Goal: Navigation & Orientation: Find specific page/section

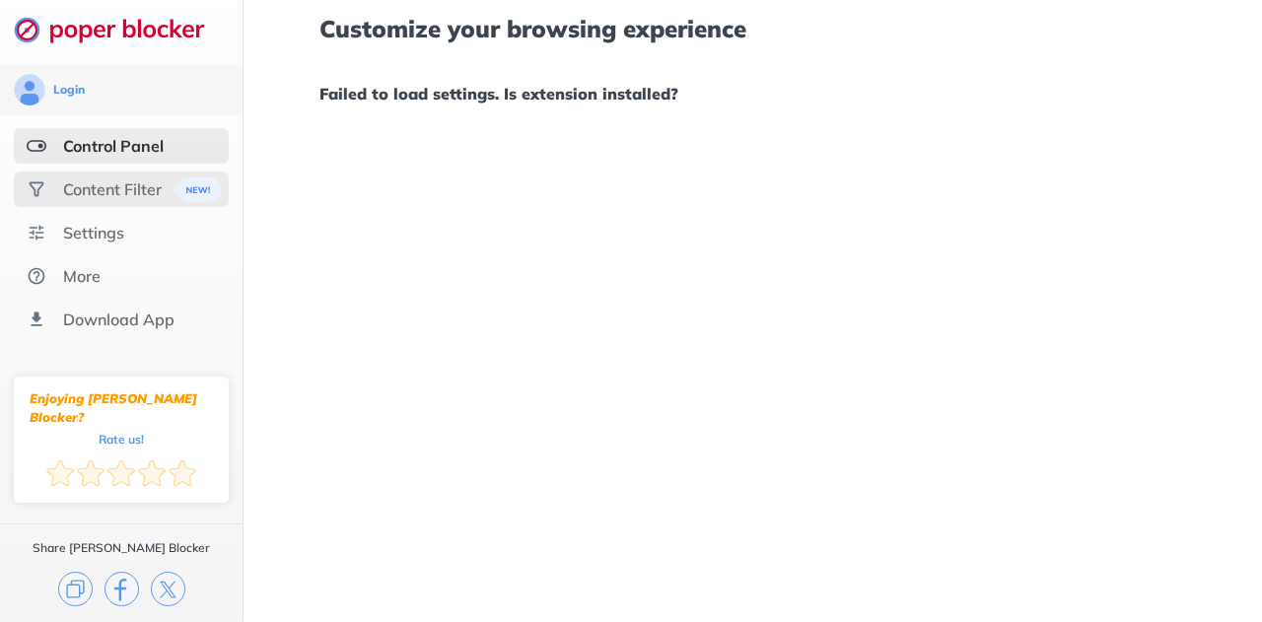
click at [160, 188] on div "Content Filter" at bounding box center [112, 190] width 99 height 20
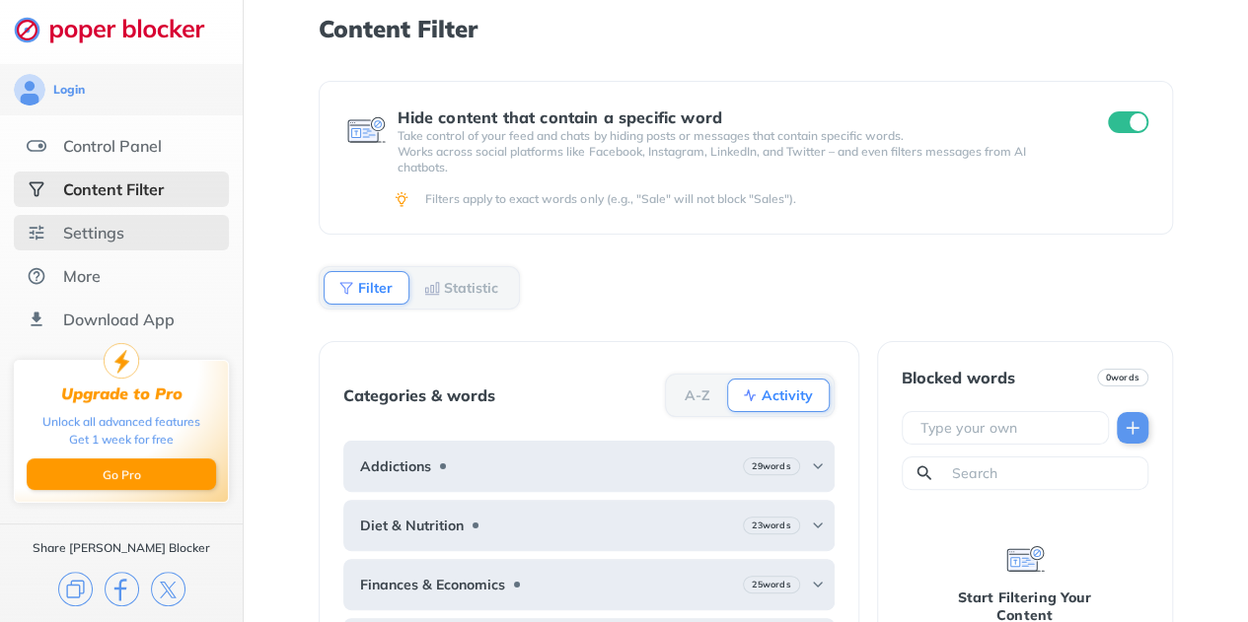
click at [143, 224] on div "Settings" at bounding box center [121, 233] width 215 height 36
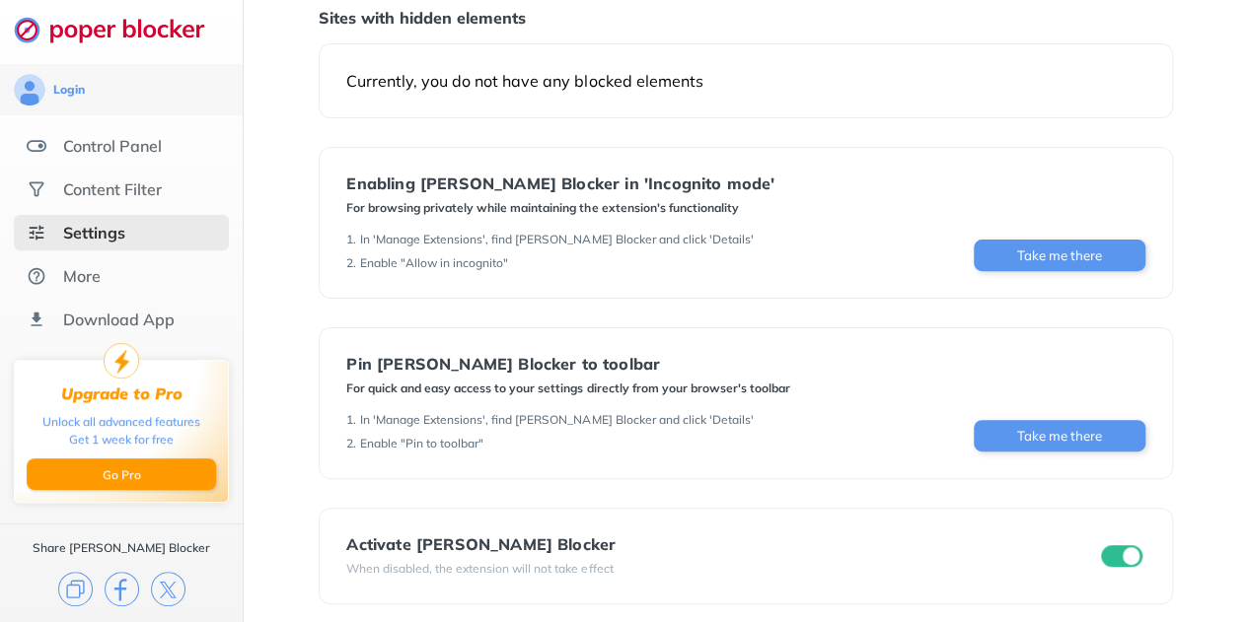
scroll to position [229, 0]
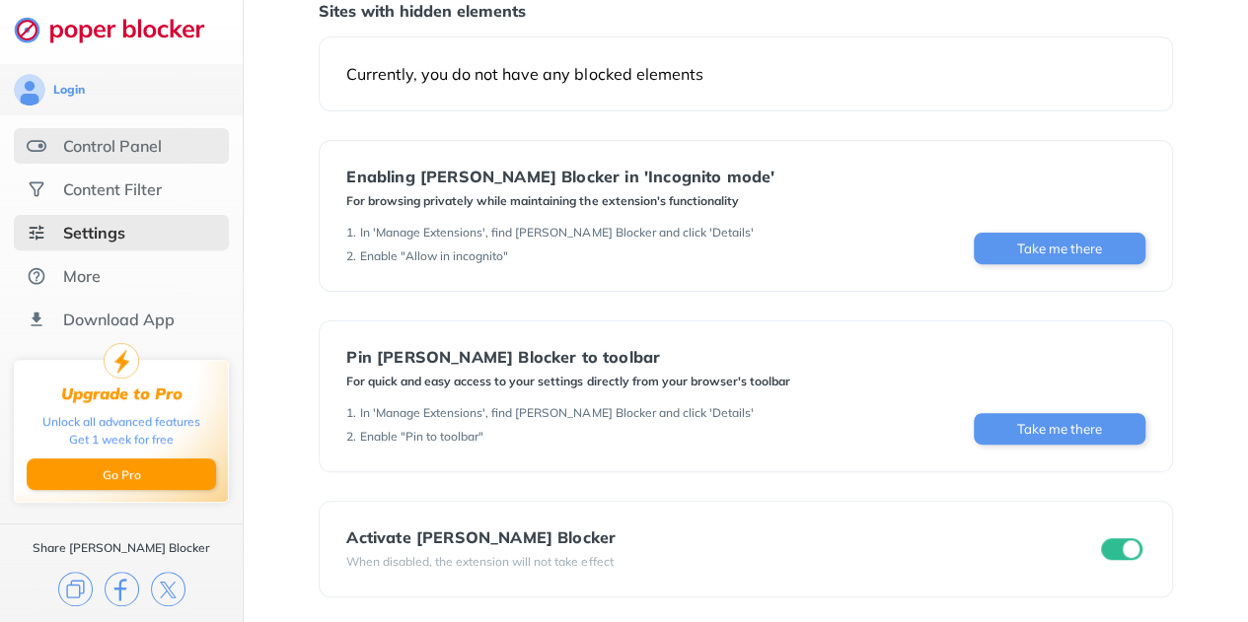
click at [109, 141] on div "Control Panel" at bounding box center [112, 146] width 99 height 20
